Goal: Information Seeking & Learning: Learn about a topic

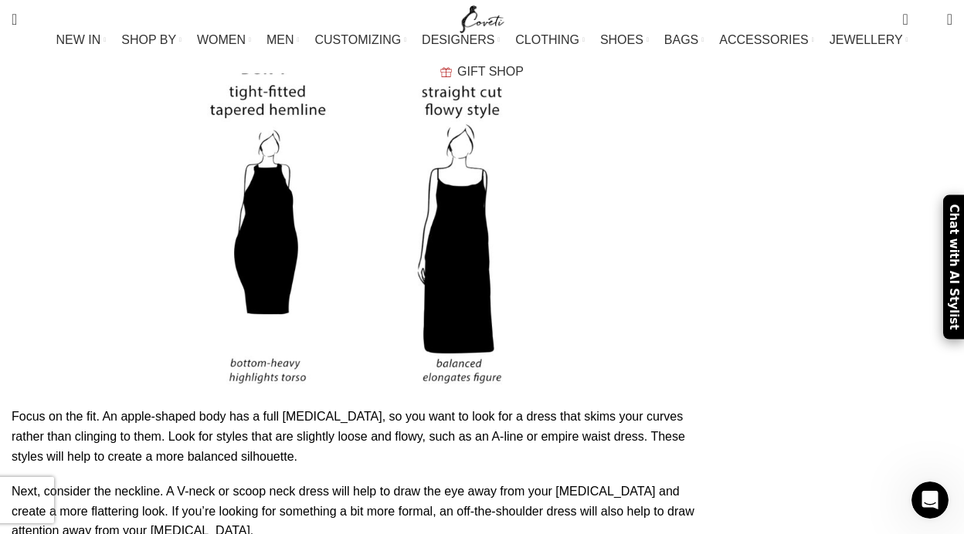
scroll to position [2885, 0]
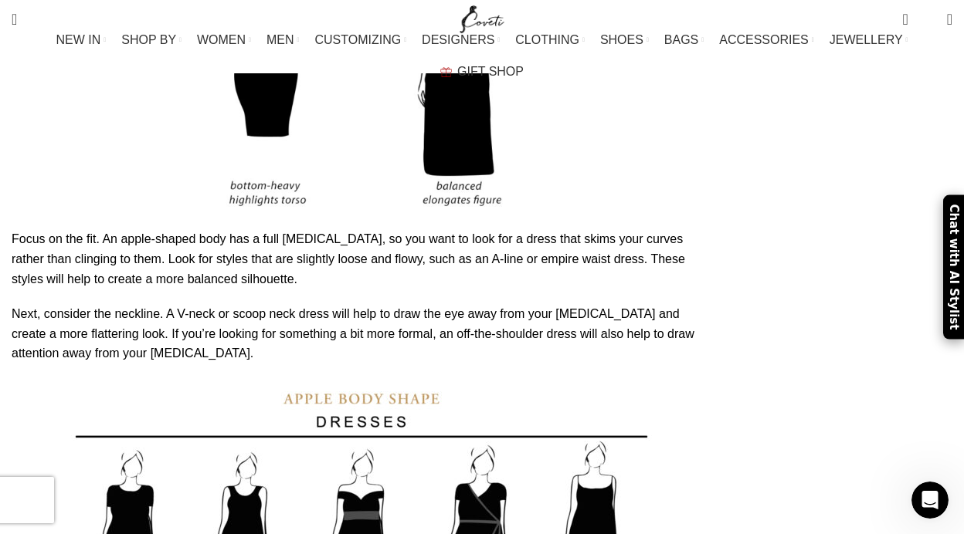
click at [286, 379] on img at bounding box center [361, 514] width 593 height 270
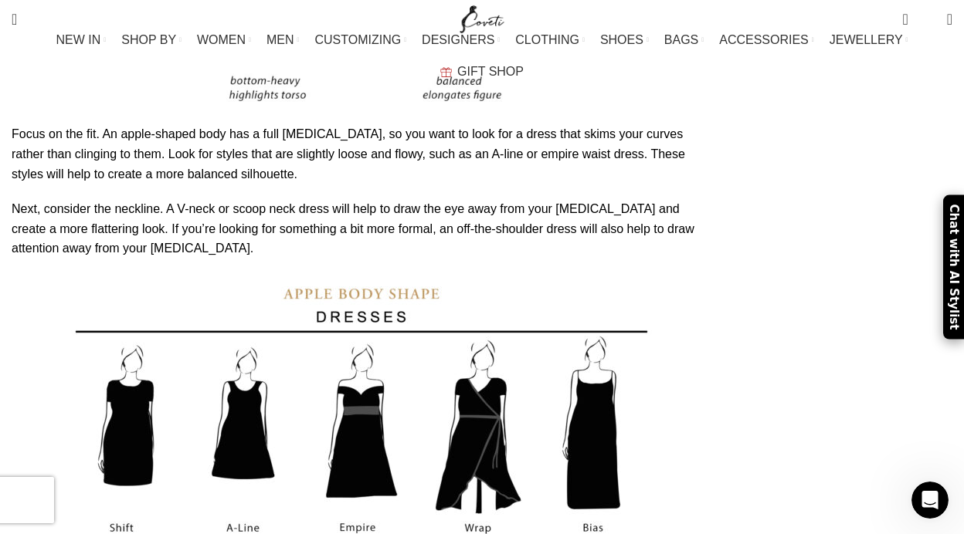
scroll to position [2962, 0]
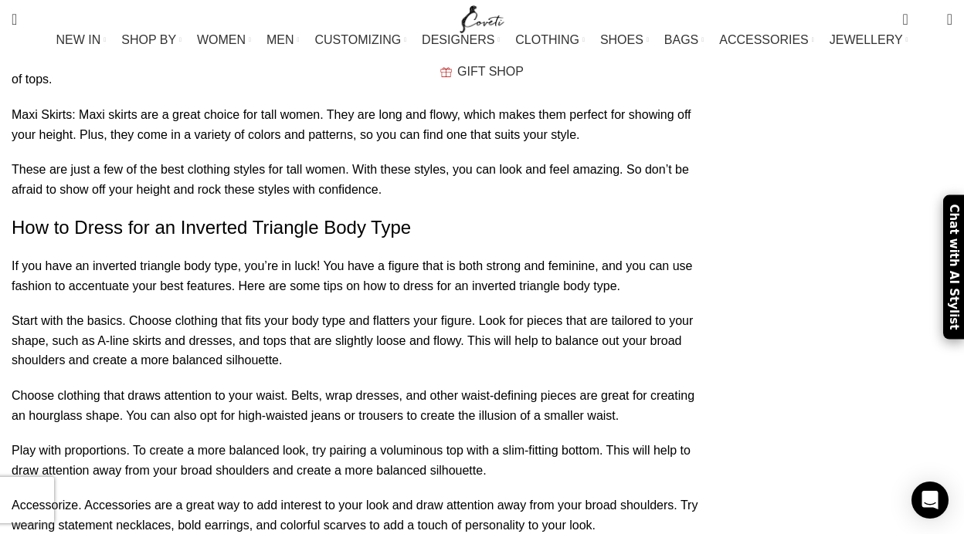
scroll to position [3989, 0]
click at [17, 15] on span "Search" at bounding box center [14, 19] width 5 height 15
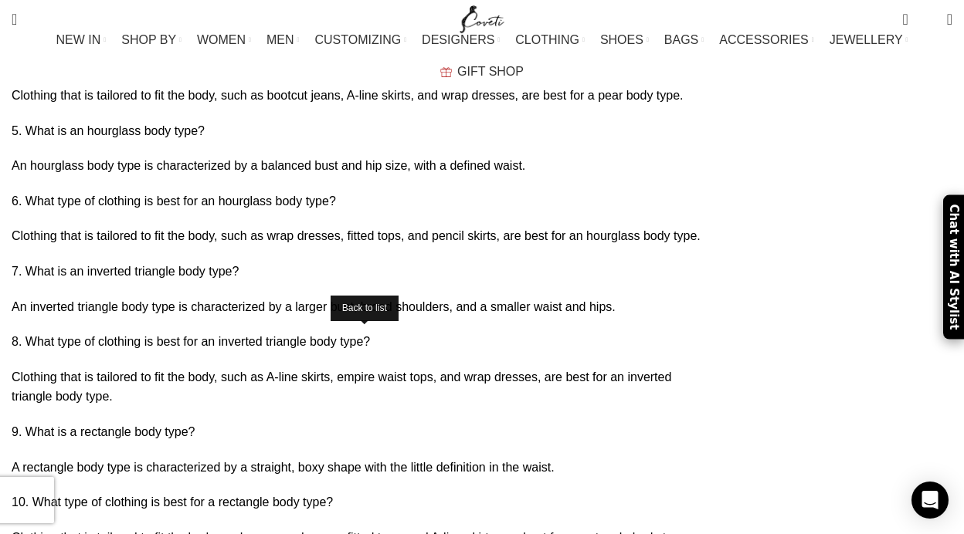
scroll to position [5687, 0]
